Goal: Find specific page/section: Find specific page/section

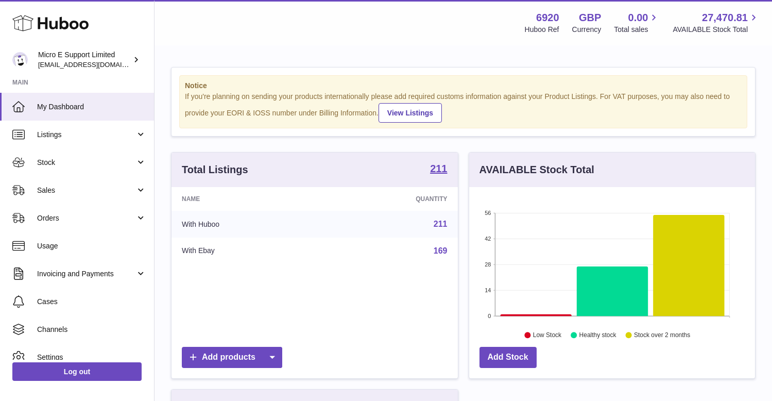
scroll to position [161, 286]
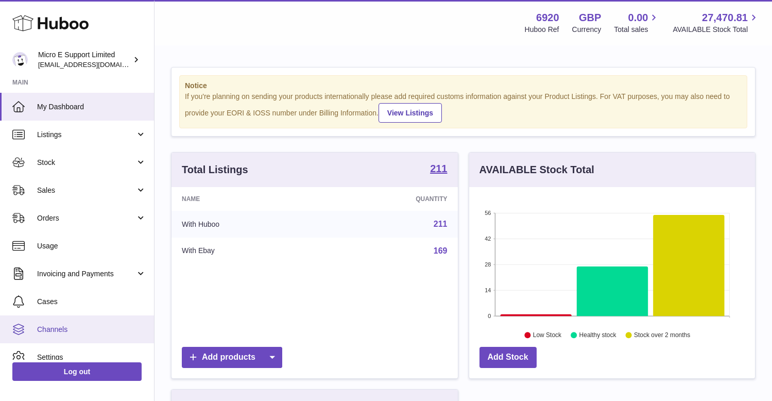
click at [46, 324] on link "Channels" at bounding box center [77, 329] width 154 height 28
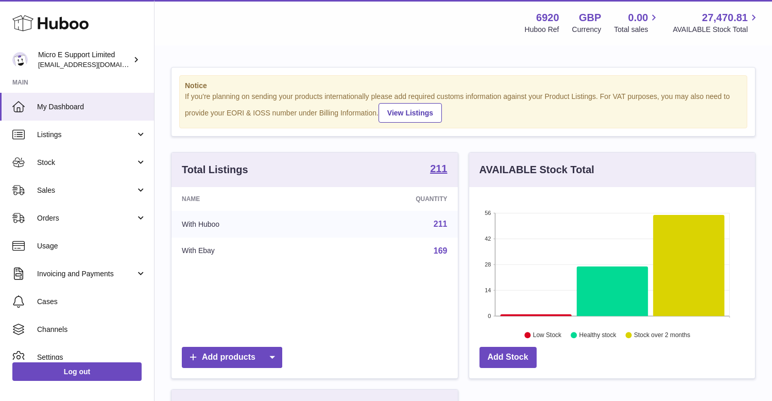
scroll to position [161, 286]
